Goal: Task Accomplishment & Management: Manage account settings

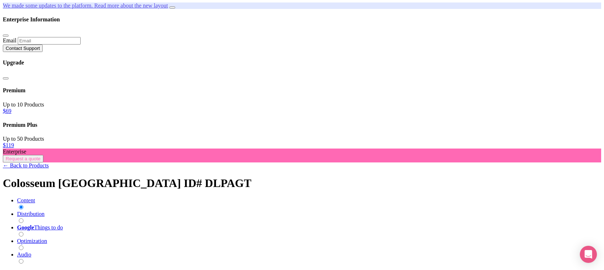
scroll to position [148, 0]
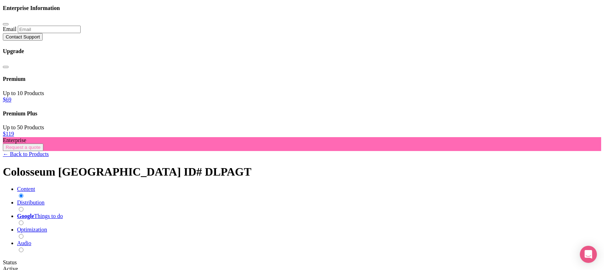
type input "1735"
drag, startPoint x: 400, startPoint y: 148, endPoint x: 375, endPoint y: 148, distance: 24.9
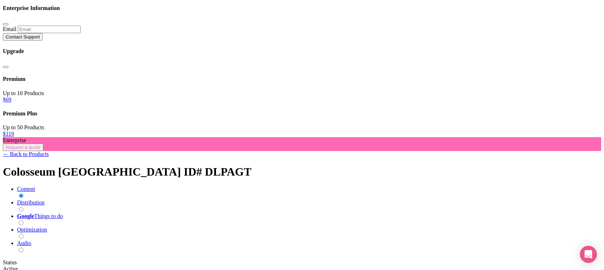
paste input "1735"
type input "1735"
paste input "1735"
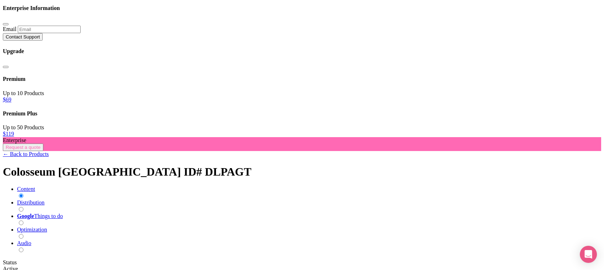
type input "1735"
type input "Saving..."
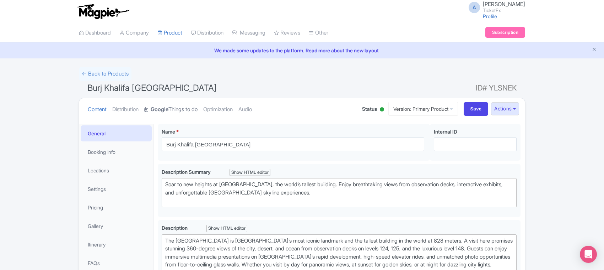
click at [169, 107] on strong "Google" at bounding box center [160, 109] width 18 height 8
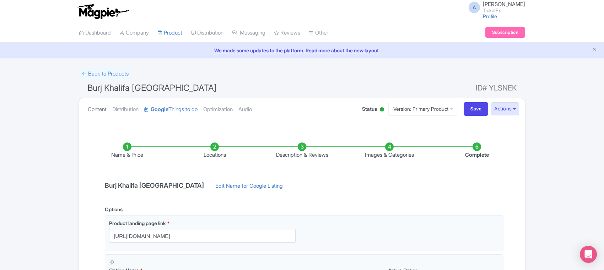
click at [100, 110] on link "Content" at bounding box center [97, 109] width 19 height 22
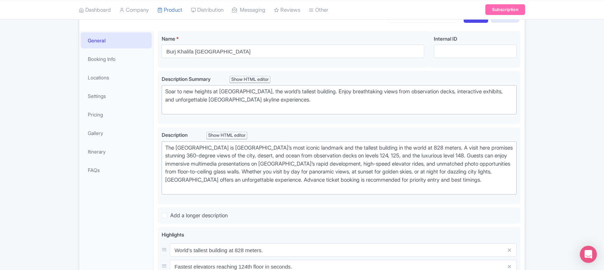
scroll to position [89, 0]
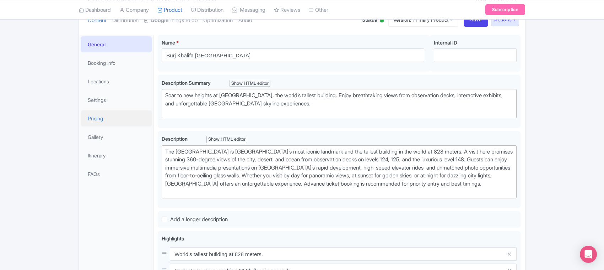
click at [100, 118] on link "Pricing" at bounding box center [116, 118] width 71 height 16
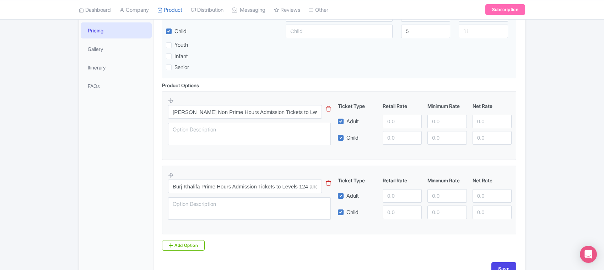
scroll to position [178, 0]
click at [394, 120] on input "number" at bounding box center [402, 120] width 39 height 14
type input "4300"
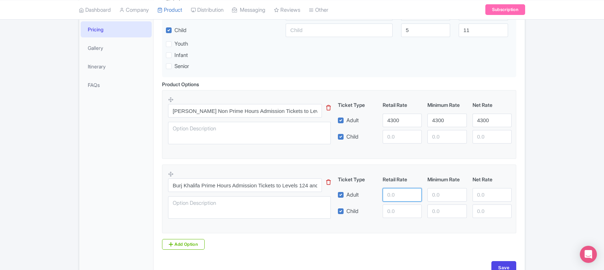
click at [393, 198] on input "number" at bounding box center [402, 195] width 39 height 14
type input "5100"
paste input "5100"
type input "5100"
paste input "5100"
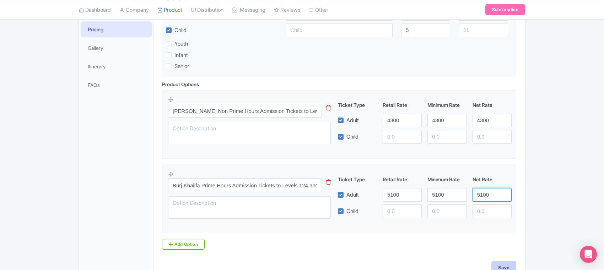
type input "5100"
click at [506, 265] on input "Save" at bounding box center [504, 268] width 25 height 14
type input "Saving..."
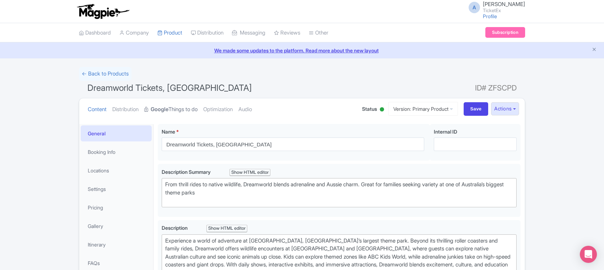
click at [198, 109] on link "Google Things to do" at bounding box center [170, 109] width 53 height 22
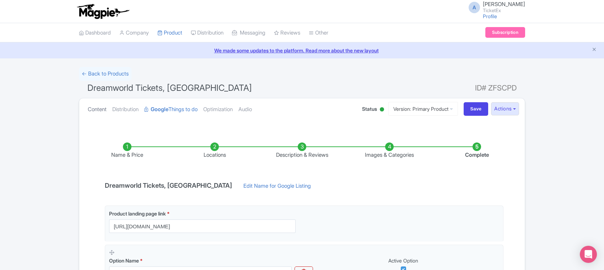
click at [103, 108] on link "Content" at bounding box center [97, 109] width 19 height 22
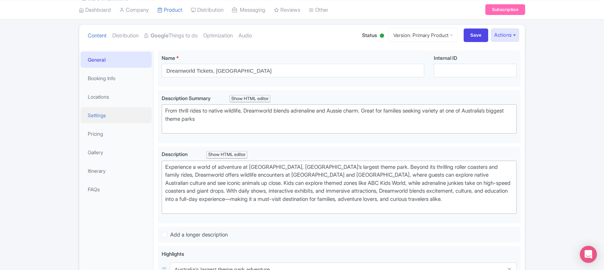
scroll to position [89, 0]
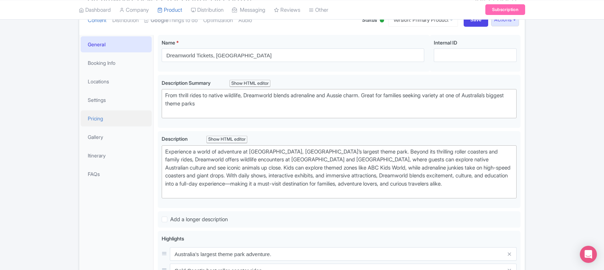
click at [97, 121] on link "Pricing" at bounding box center [116, 118] width 71 height 16
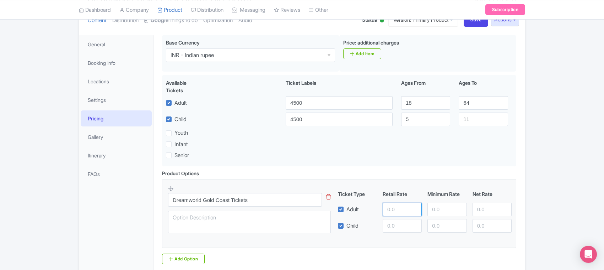
click at [399, 208] on input "number" at bounding box center [402, 209] width 39 height 14
drag, startPoint x: 399, startPoint y: 207, endPoint x: 364, endPoint y: 200, distance: 35.1
click at [364, 200] on div "Ticket Type Retail Rate Minimum Rate Net Rate Adult 4425 Child This tip has not…" at bounding box center [425, 211] width 171 height 42
type input "4425"
click at [441, 211] on input "number" at bounding box center [447, 209] width 39 height 14
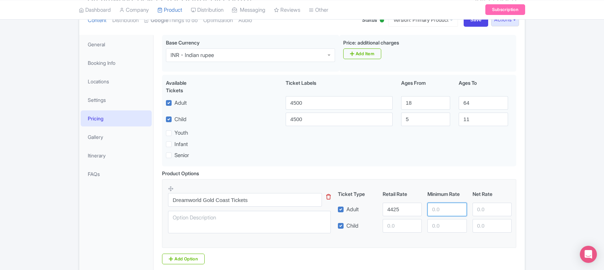
paste input "4425"
type input "4425"
click at [484, 210] on input "number" at bounding box center [492, 209] width 39 height 14
paste input "4425"
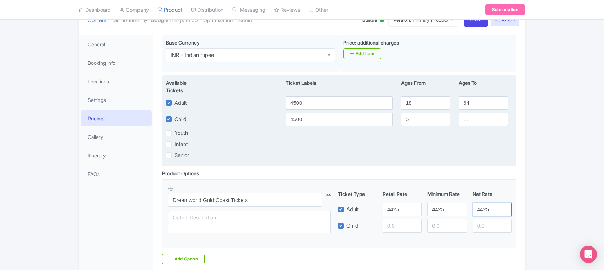
type input "4425"
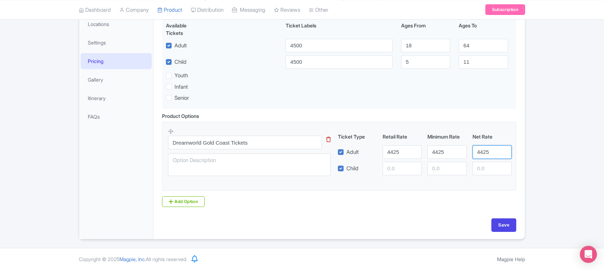
scroll to position [148, 0]
click at [503, 222] on input "Save" at bounding box center [504, 225] width 25 height 14
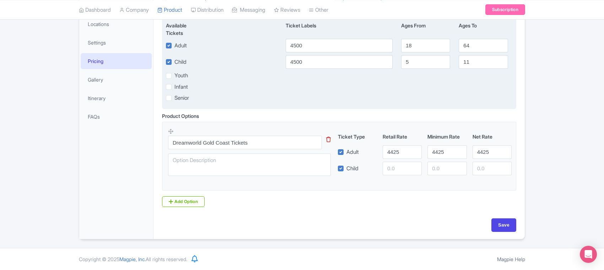
type input "Saving..."
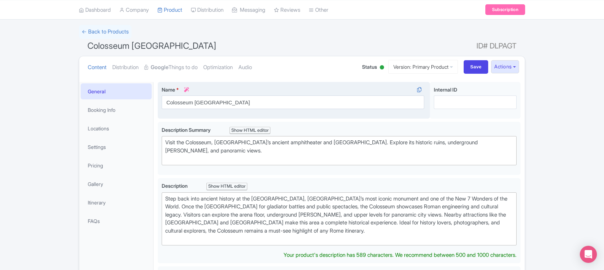
scroll to position [44, 0]
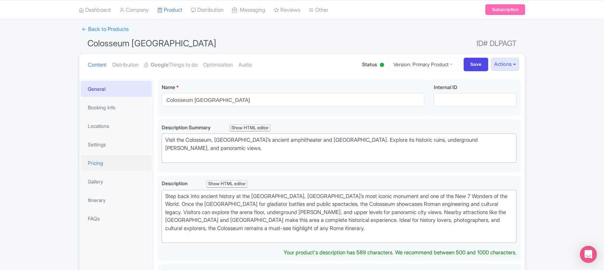
click at [93, 161] on link "Pricing" at bounding box center [116, 163] width 71 height 16
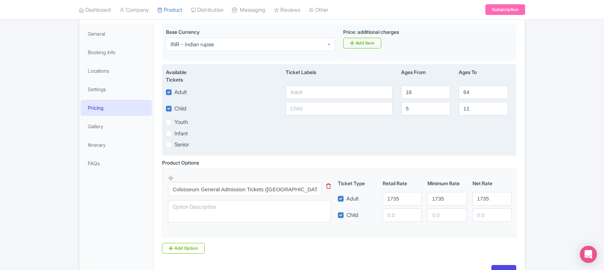
scroll to position [0, 0]
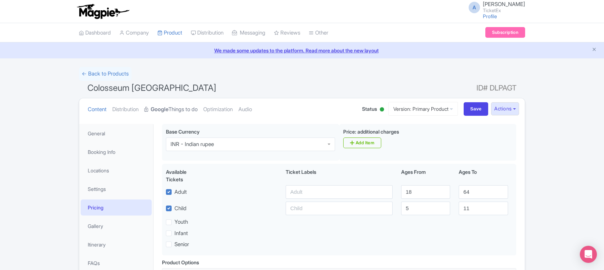
click at [175, 109] on link "Google Things to do" at bounding box center [170, 109] width 53 height 22
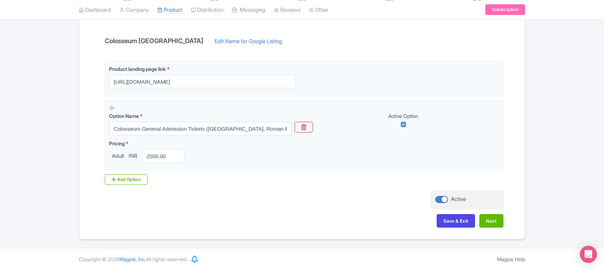
scroll to position [145, 0]
click at [455, 220] on button "Save & Exit" at bounding box center [456, 221] width 38 height 14
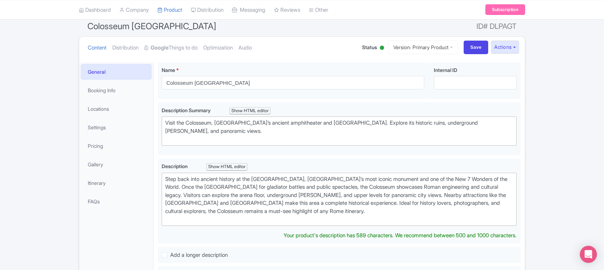
scroll to position [44, 0]
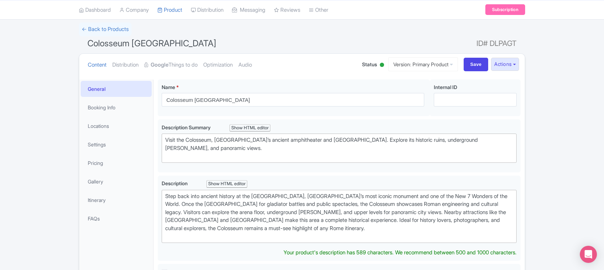
type trix-editor "<div>Step back into ancient history at the [GEOGRAPHIC_DATA], [GEOGRAPHIC_DATA]…"
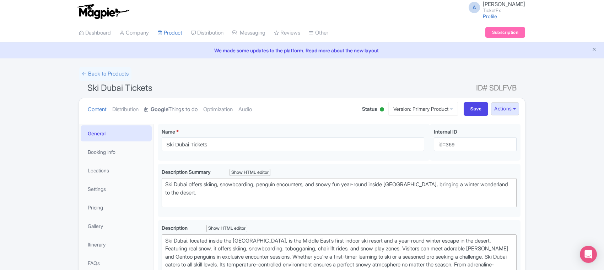
click at [188, 109] on link "Google Things to do" at bounding box center [170, 109] width 53 height 22
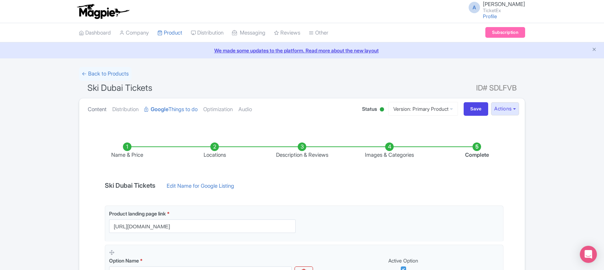
click at [92, 108] on link "Content" at bounding box center [97, 109] width 19 height 22
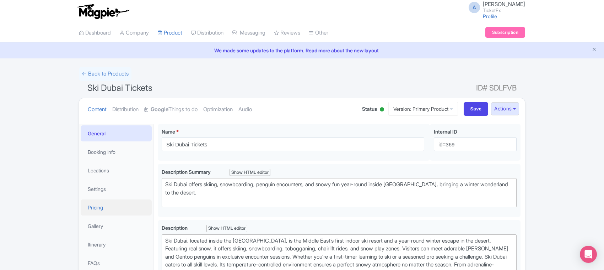
click at [96, 204] on link "Pricing" at bounding box center [116, 207] width 71 height 16
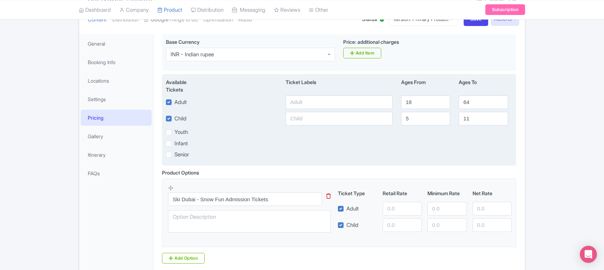
scroll to position [133, 0]
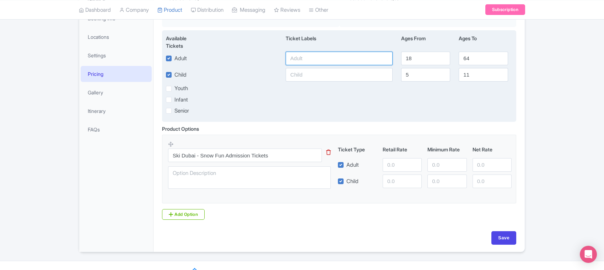
click at [325, 57] on input "text" at bounding box center [339, 59] width 107 height 14
drag, startPoint x: 323, startPoint y: 57, endPoint x: 230, endPoint y: 57, distance: 92.5
click at [230, 57] on div "Adult 3500 18 64" at bounding box center [339, 59] width 355 height 14
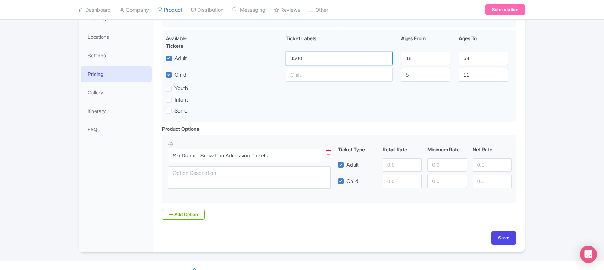
type input "3500"
click at [404, 168] on input "number" at bounding box center [402, 165] width 39 height 14
paste input "3500"
type input "3500"
click at [437, 165] on input "number" at bounding box center [447, 165] width 39 height 14
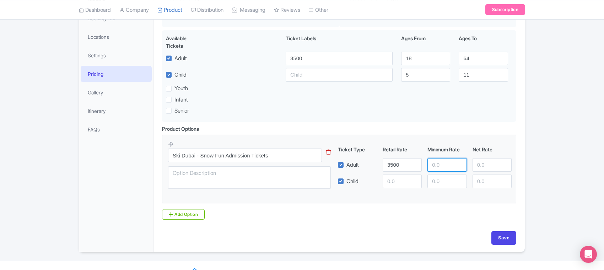
paste input "3500"
type input "3500"
click at [481, 167] on input "number" at bounding box center [492, 165] width 39 height 14
paste input "3500"
type input "3500"
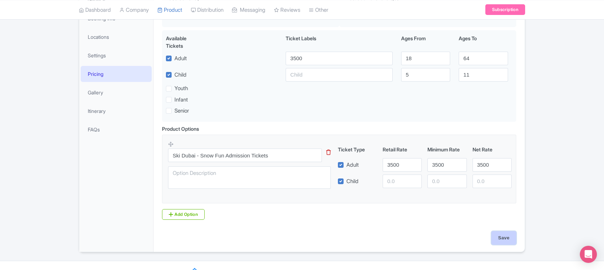
click at [504, 242] on input "Save" at bounding box center [504, 238] width 25 height 14
type input "Saving..."
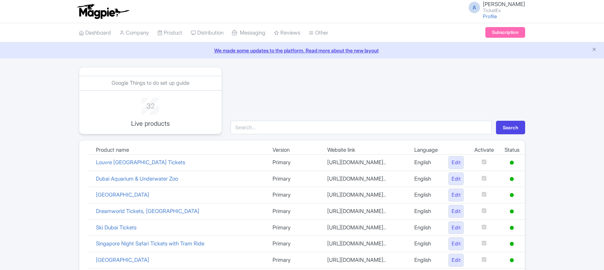
scroll to position [128, 0]
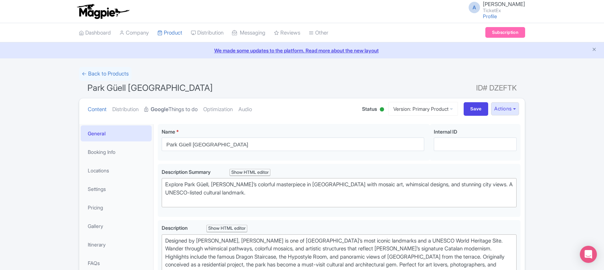
click at [183, 112] on link "Google Things to do" at bounding box center [170, 109] width 53 height 22
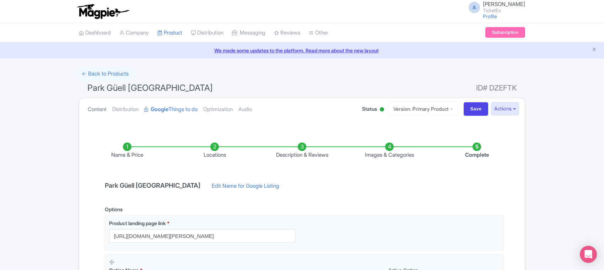
click at [94, 110] on link "Content" at bounding box center [97, 109] width 19 height 22
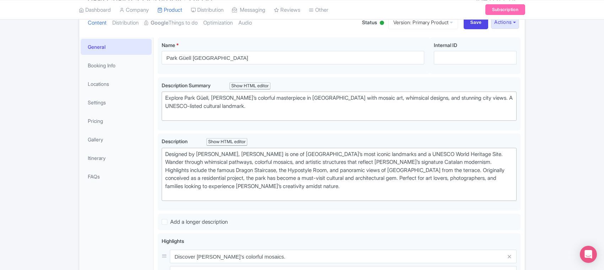
scroll to position [89, 0]
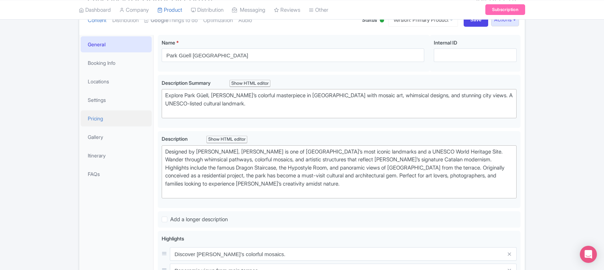
click at [98, 118] on link "Pricing" at bounding box center [116, 118] width 71 height 16
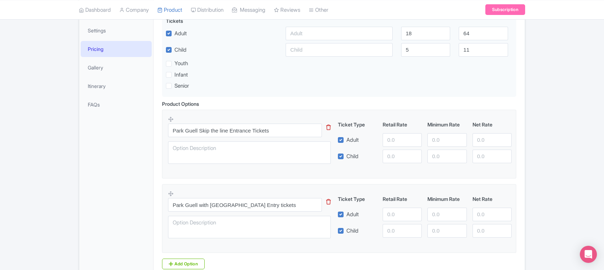
scroll to position [134, 0]
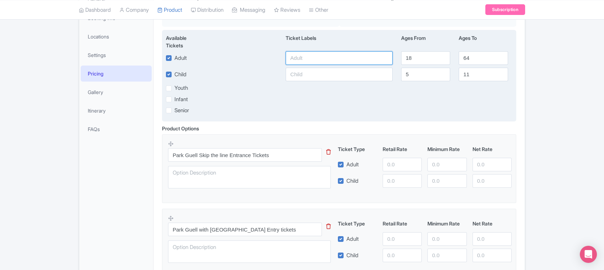
click at [340, 59] on input "text" at bounding box center [339, 58] width 107 height 14
drag, startPoint x: 304, startPoint y: 60, endPoint x: 284, endPoint y: 58, distance: 20.3
click at [284, 58] on div "1900" at bounding box center [340, 58] width 116 height 14
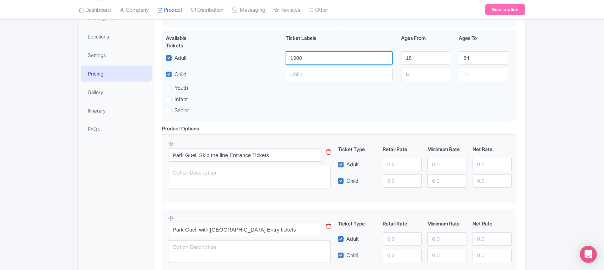
type input "1900"
click at [394, 166] on input "number" at bounding box center [402, 165] width 39 height 14
paste input "1900"
type input "1900"
paste input "1900"
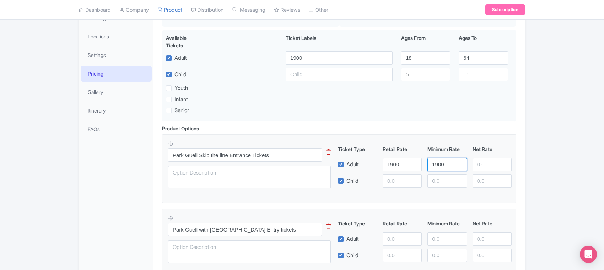
type input "1900"
paste input "1900"
type input "1900"
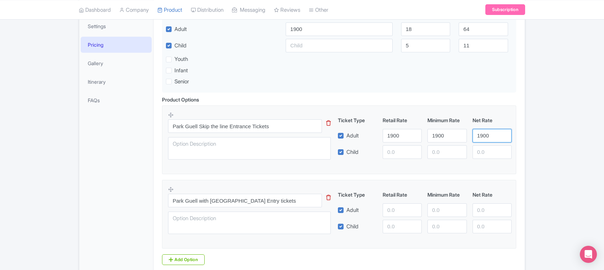
scroll to position [178, 0]
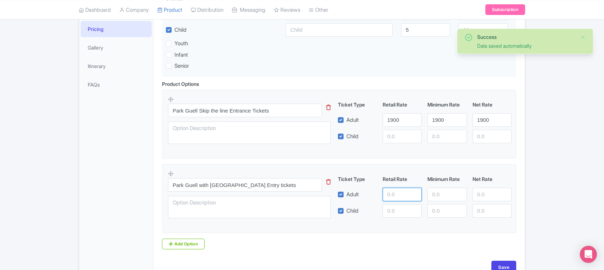
click at [397, 194] on input "number" at bounding box center [402, 194] width 39 height 14
paste input "1900"
type input "1900"
click at [442, 197] on input "number" at bounding box center [447, 194] width 39 height 14
paste input "1900"
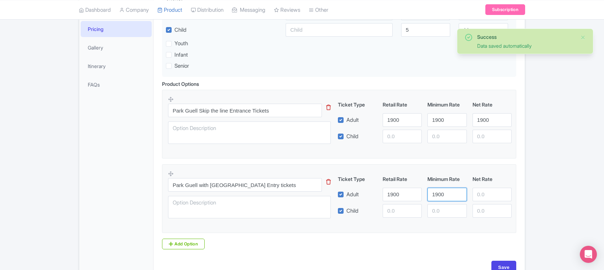
type input "1900"
click at [494, 196] on input "number" at bounding box center [492, 194] width 39 height 14
paste input "1900"
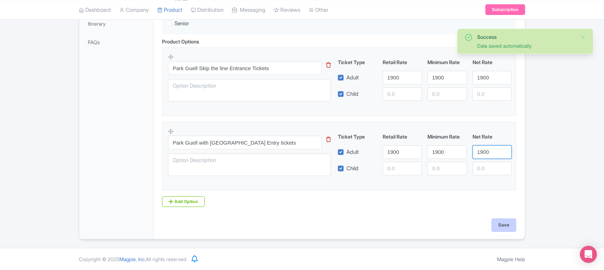
type input "1900"
click at [506, 230] on input "Save" at bounding box center [504, 225] width 25 height 14
type input "Saving..."
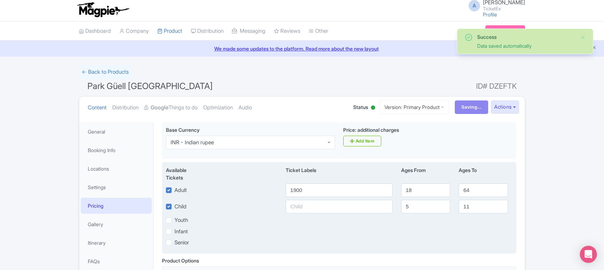
scroll to position [0, 0]
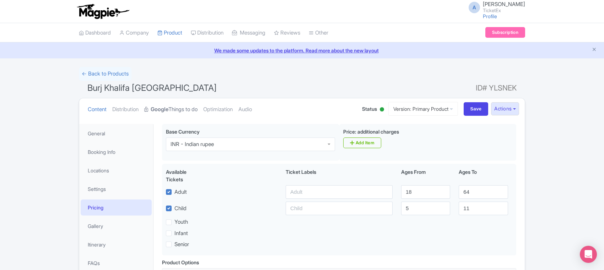
click at [177, 106] on link "Google Things to do" at bounding box center [170, 109] width 53 height 22
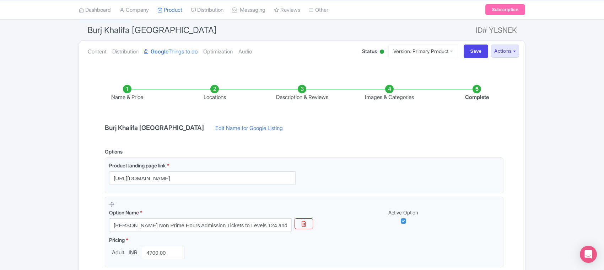
scroll to position [230, 0]
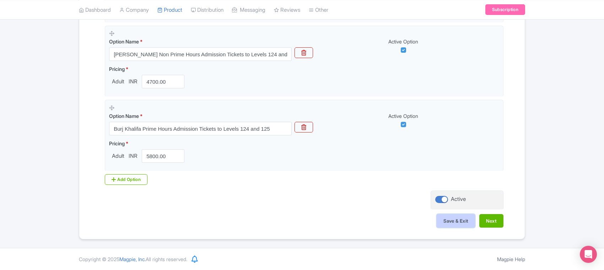
click at [452, 219] on button "Save & Exit" at bounding box center [456, 221] width 38 height 14
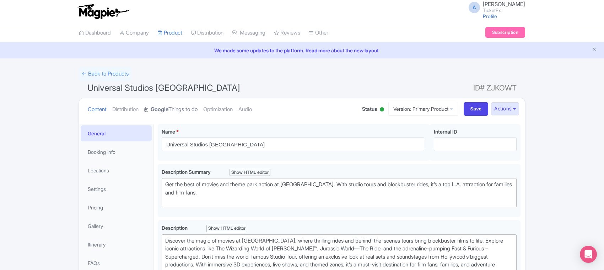
click at [180, 108] on link "Google Things to do" at bounding box center [170, 109] width 53 height 22
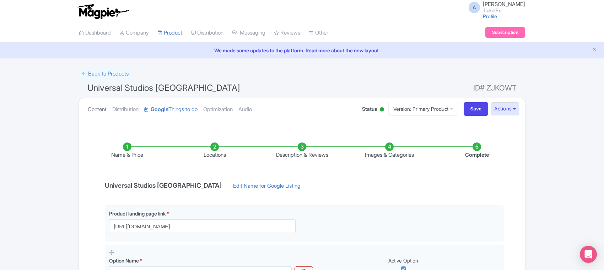
click at [94, 108] on link "Content" at bounding box center [97, 109] width 19 height 22
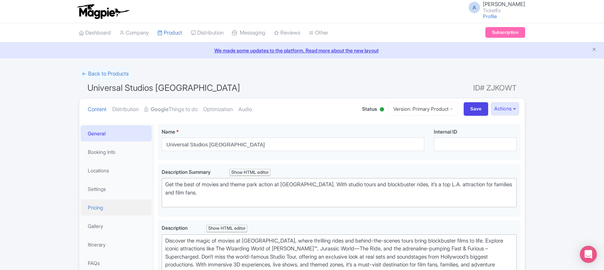
click at [98, 206] on link "Pricing" at bounding box center [116, 207] width 71 height 16
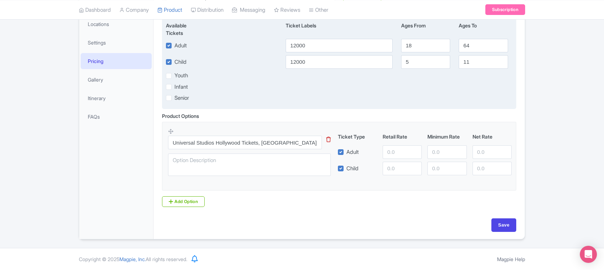
scroll to position [148, 0]
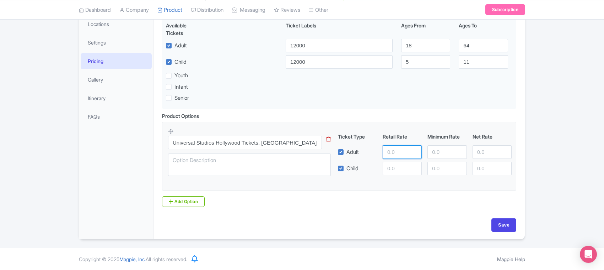
click at [395, 154] on input "number" at bounding box center [402, 152] width 39 height 14
type input "9372"
paste input "9372"
type input "9372"
paste input "9372"
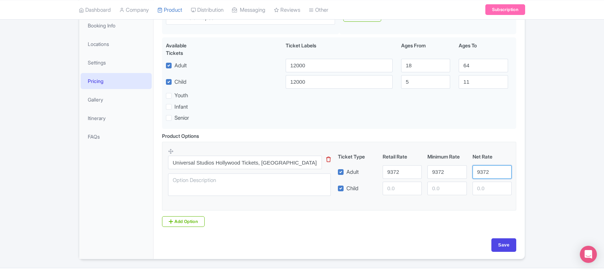
scroll to position [0, 0]
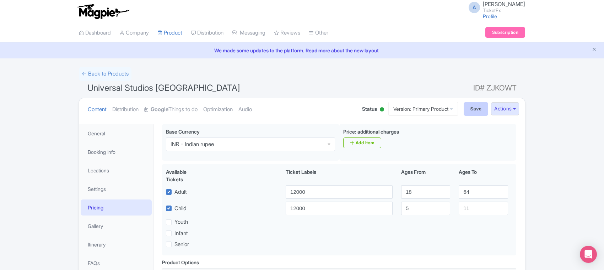
type input "9372"
click at [470, 110] on input "Save" at bounding box center [476, 109] width 25 height 14
type input "Saving..."
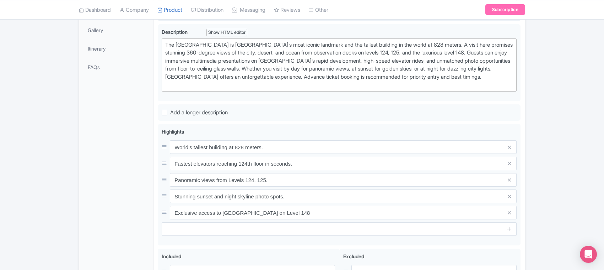
scroll to position [299, 0]
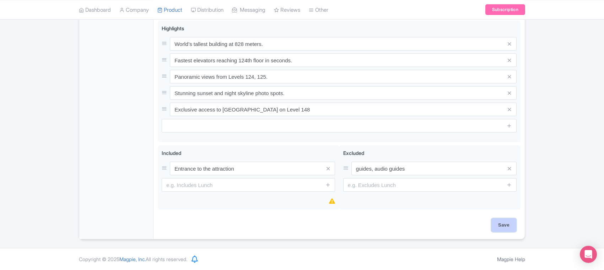
click at [499, 226] on input "Save" at bounding box center [504, 225] width 25 height 14
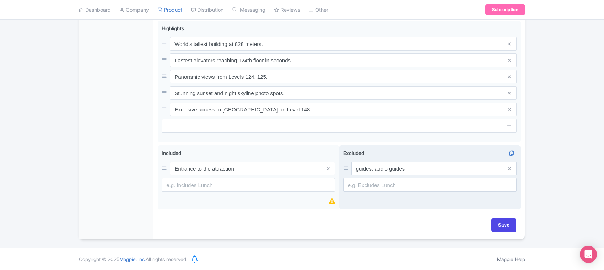
type input "Saving..."
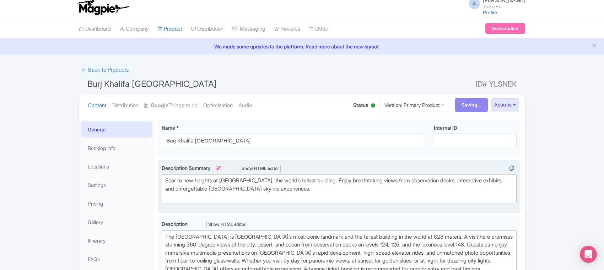
scroll to position [0, 0]
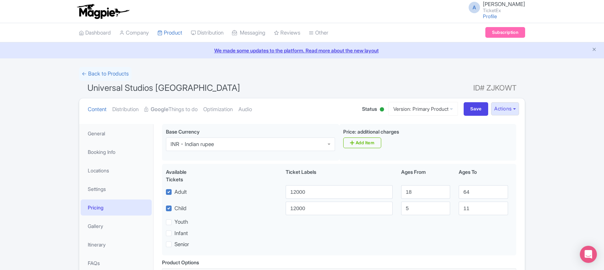
scroll to position [148, 0]
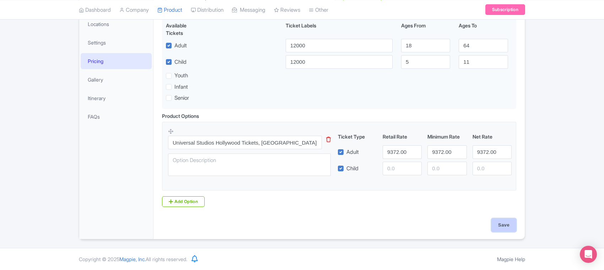
click at [502, 224] on input "Save" at bounding box center [504, 225] width 25 height 14
type input "Saving..."
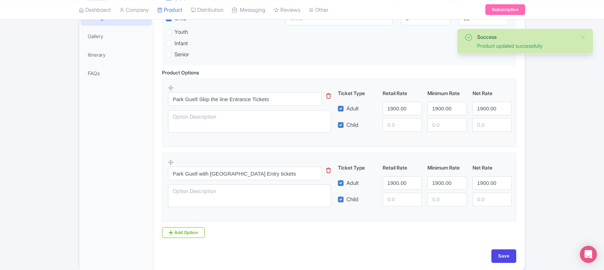
scroll to position [168, 0]
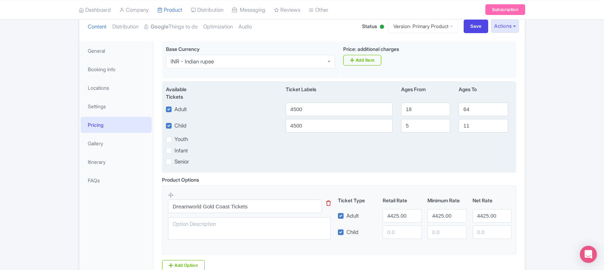
scroll to position [148, 0]
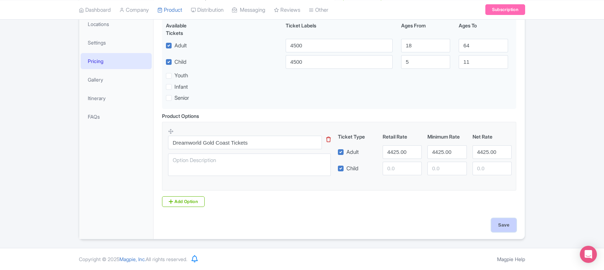
click at [500, 227] on input "Save" at bounding box center [504, 225] width 25 height 14
type input "Saving..."
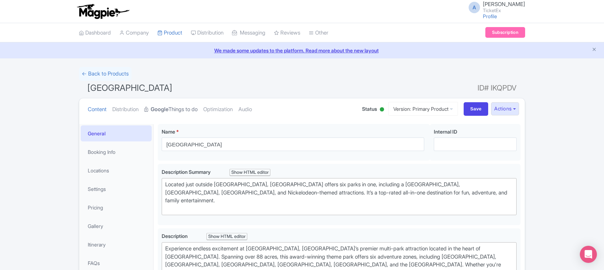
click at [184, 108] on link "Google Things to do" at bounding box center [170, 109] width 53 height 22
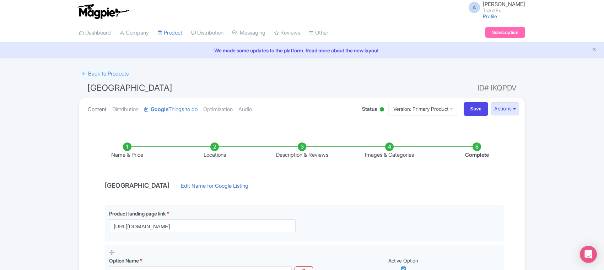
click at [97, 108] on link "Content" at bounding box center [97, 109] width 19 height 22
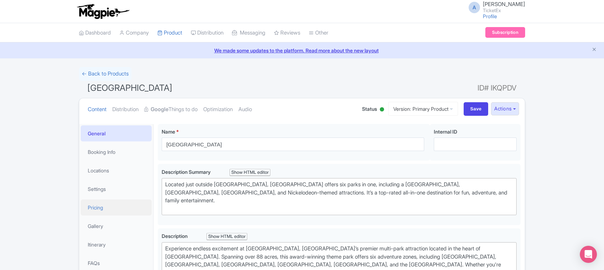
click at [99, 207] on link "Pricing" at bounding box center [116, 207] width 71 height 16
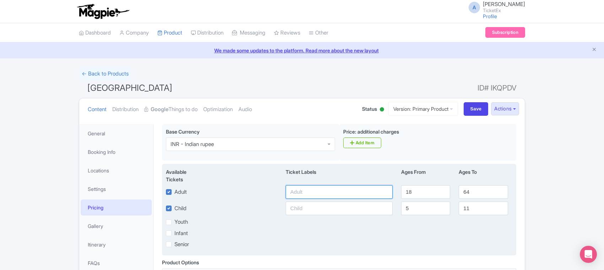
click at [316, 190] on input "text" at bounding box center [339, 192] width 107 height 14
paste input "2889"
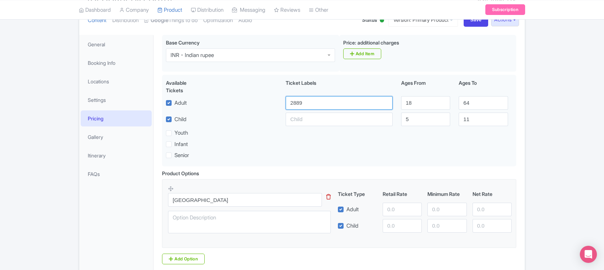
scroll to position [133, 0]
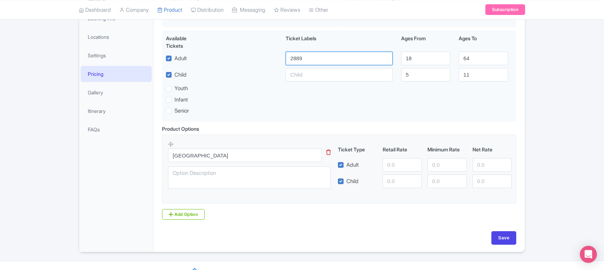
type input "2889"
click at [400, 167] on input "number" at bounding box center [402, 165] width 39 height 14
paste input "2889"
type input "2889"
click at [447, 164] on input "number" at bounding box center [447, 165] width 39 height 14
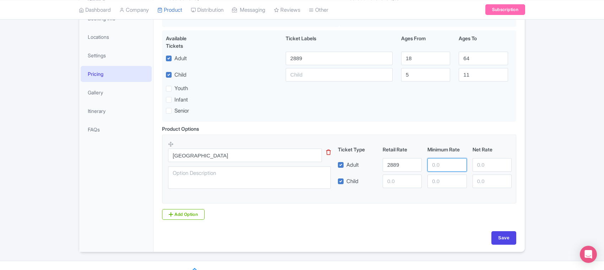
paste input "2889"
type input "2889"
click at [491, 171] on input "number" at bounding box center [492, 165] width 39 height 14
paste input "2889"
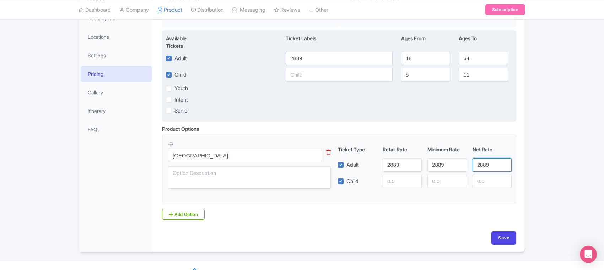
type input "2889"
click at [297, 79] on input "text" at bounding box center [339, 75] width 107 height 14
paste input "2889"
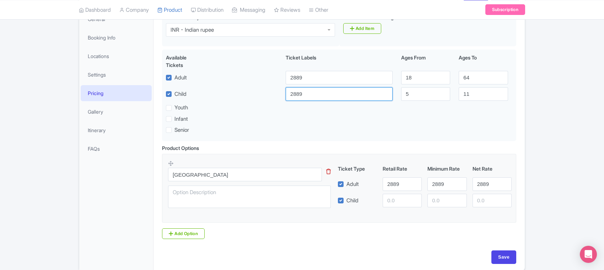
scroll to position [148, 0]
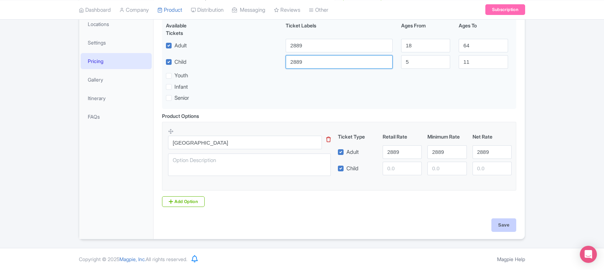
type input "2889"
click at [502, 221] on input "Save" at bounding box center [504, 225] width 25 height 14
type input "Saving..."
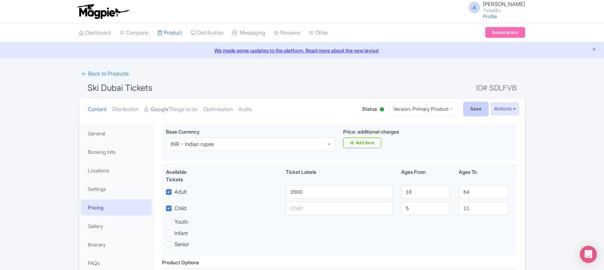
click at [469, 108] on input "Save" at bounding box center [476, 109] width 25 height 14
type input "Saving..."
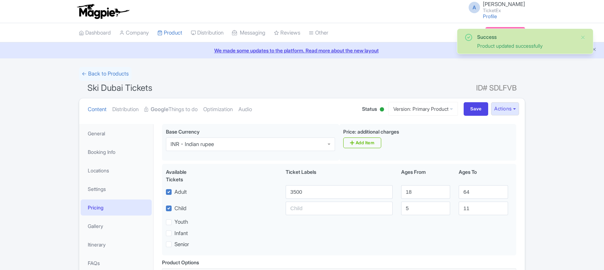
scroll to position [124, 0]
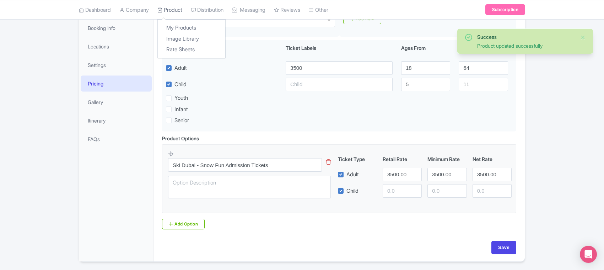
click at [168, 9] on link "Product" at bounding box center [170, 10] width 25 height 20
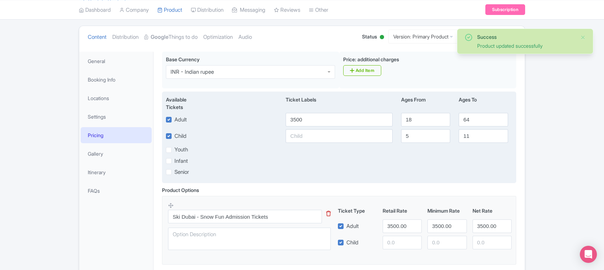
scroll to position [0, 0]
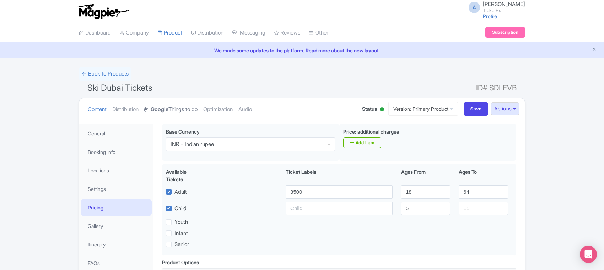
click at [169, 112] on strong "Google" at bounding box center [160, 109] width 18 height 8
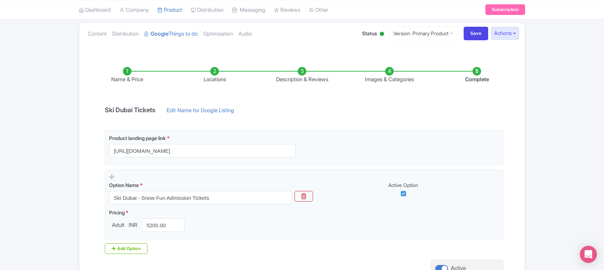
scroll to position [145, 0]
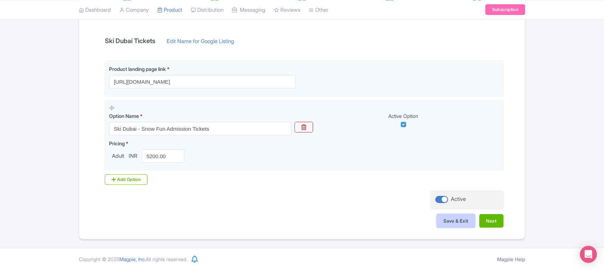
click at [453, 218] on button "Save & Exit" at bounding box center [456, 221] width 38 height 14
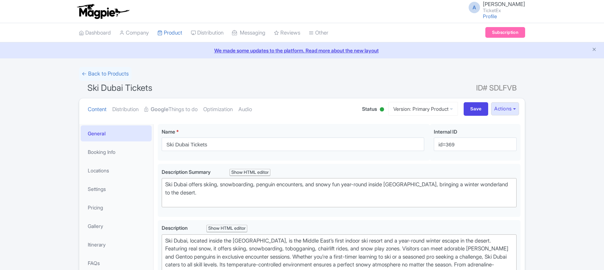
type trix-editor "<div>Ski Dubai, located inside the Mall of the Emirates, is the Middle East’s f…"
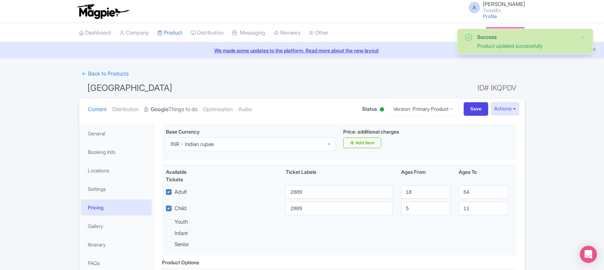
click at [175, 109] on link "Google Things to do" at bounding box center [170, 109] width 53 height 22
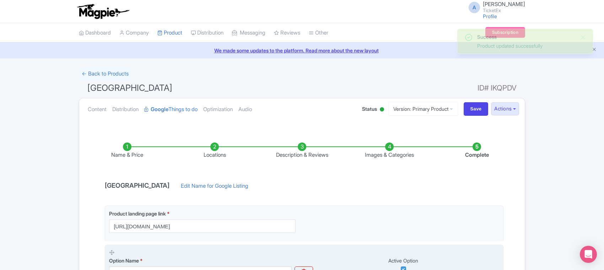
scroll to position [145, 0]
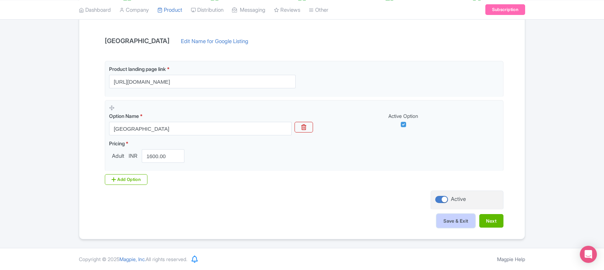
click at [456, 219] on button "Save & Exit" at bounding box center [456, 221] width 38 height 14
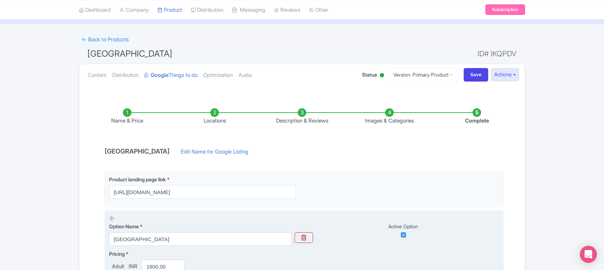
scroll to position [0, 0]
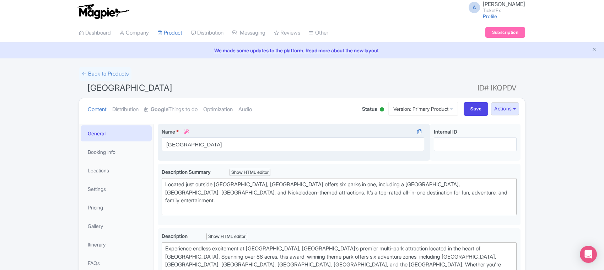
type trix-editor "<div>&nbsp;Experience endless excitement at Sunway Lagoon, Malaysia’s premier m…"
